Goal: Task Accomplishment & Management: Manage account settings

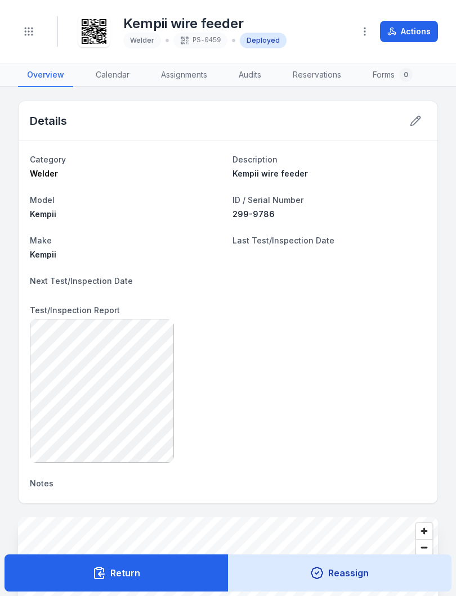
click at [33, 32] on circle "Toggle navigation" at bounding box center [32, 31] width 1 height 1
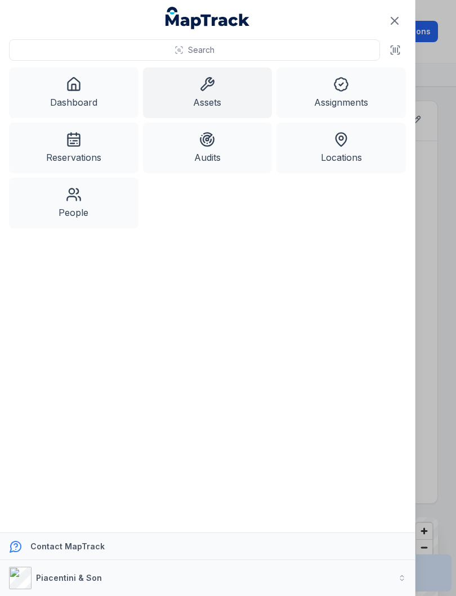
click at [214, 87] on icon at bounding box center [207, 85] width 16 height 16
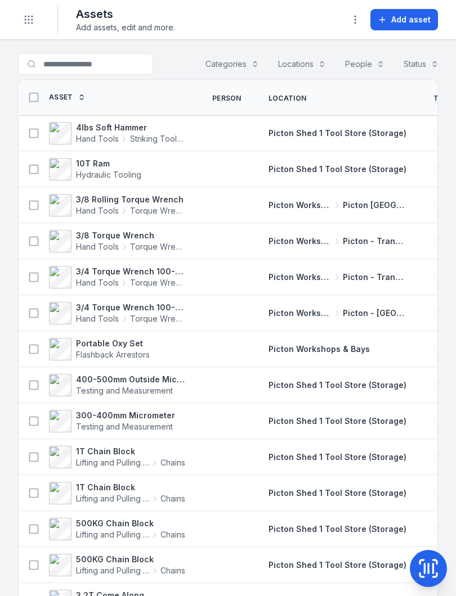
click at [424, 572] on icon at bounding box center [424, 569] width 0 height 10
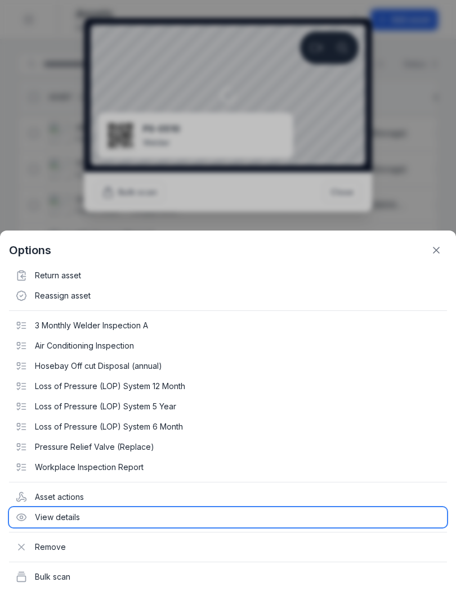
click at [67, 518] on div "View details" at bounding box center [228, 518] width 438 height 20
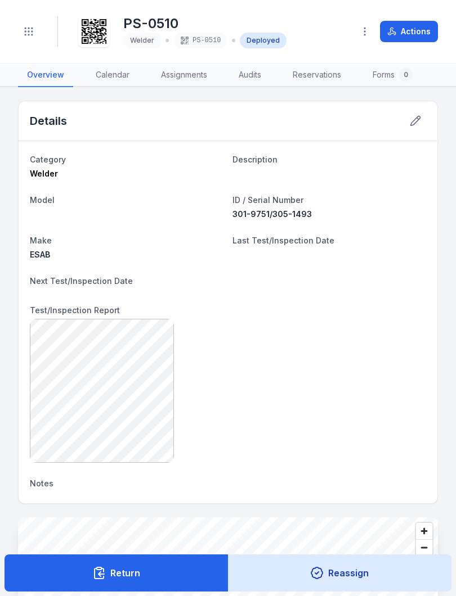
click at [418, 120] on icon at bounding box center [416, 121] width 10 height 10
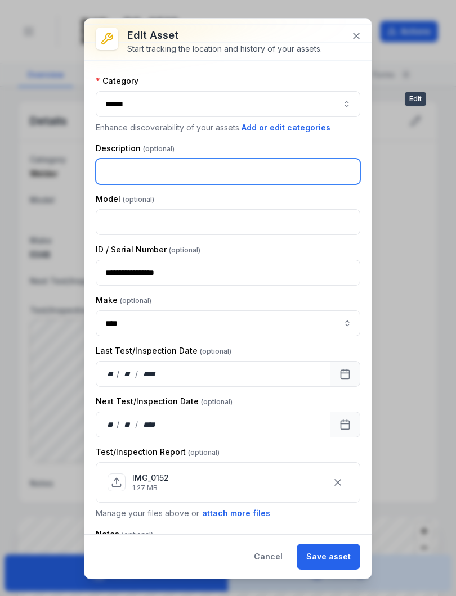
click at [133, 166] on input "text" at bounding box center [228, 172] width 264 height 26
type input "**********"
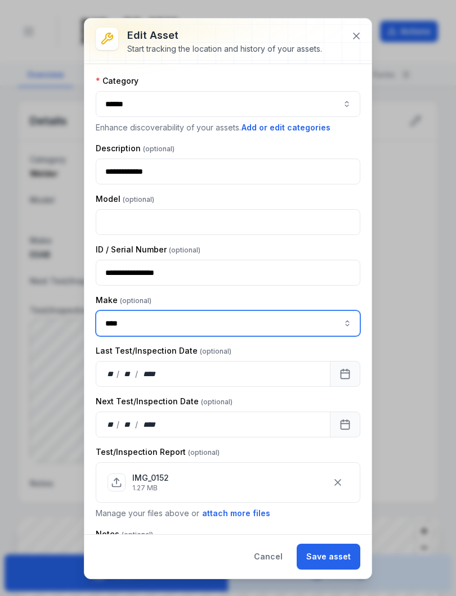
click at [347, 324] on button "button" at bounding box center [347, 324] width 26 height 26
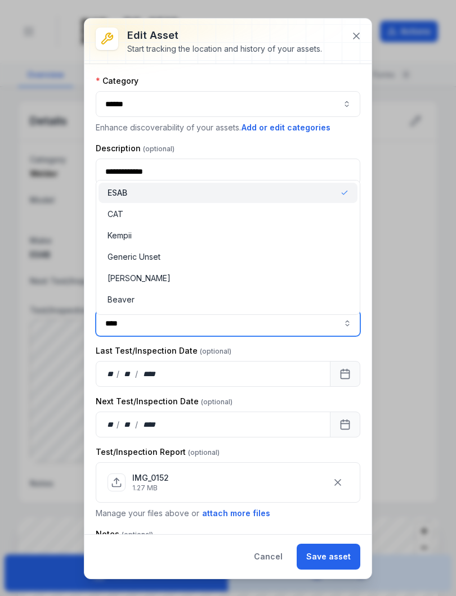
click at [151, 232] on div "Kempii" at bounding box center [227, 235] width 241 height 11
type input "******"
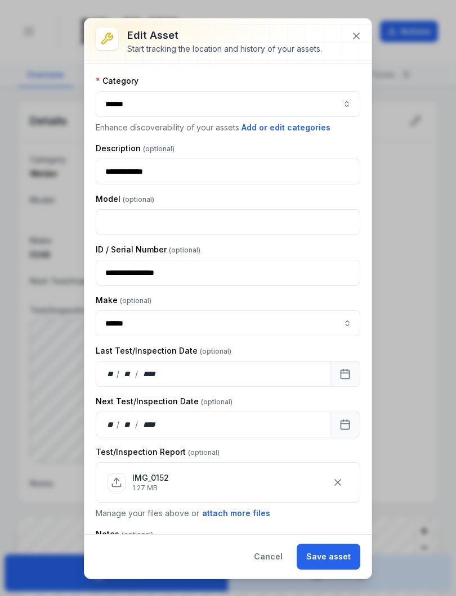
click at [330, 558] on button "Save asset" at bounding box center [329, 557] width 64 height 26
